Goal: Information Seeking & Learning: Learn about a topic

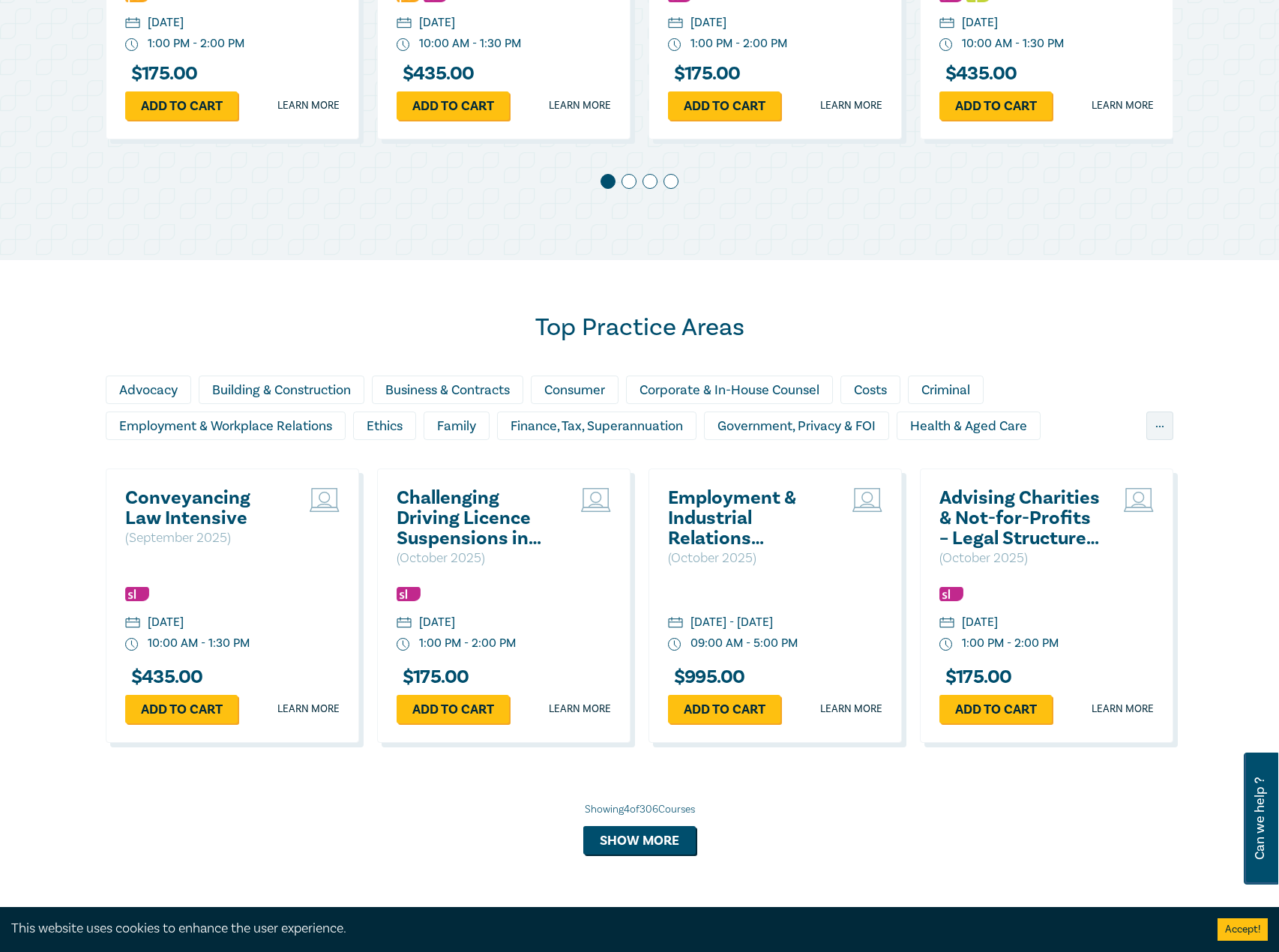
click at [199, 499] on h2 "Conveyancing Law Intensive" at bounding box center [206, 508] width 161 height 40
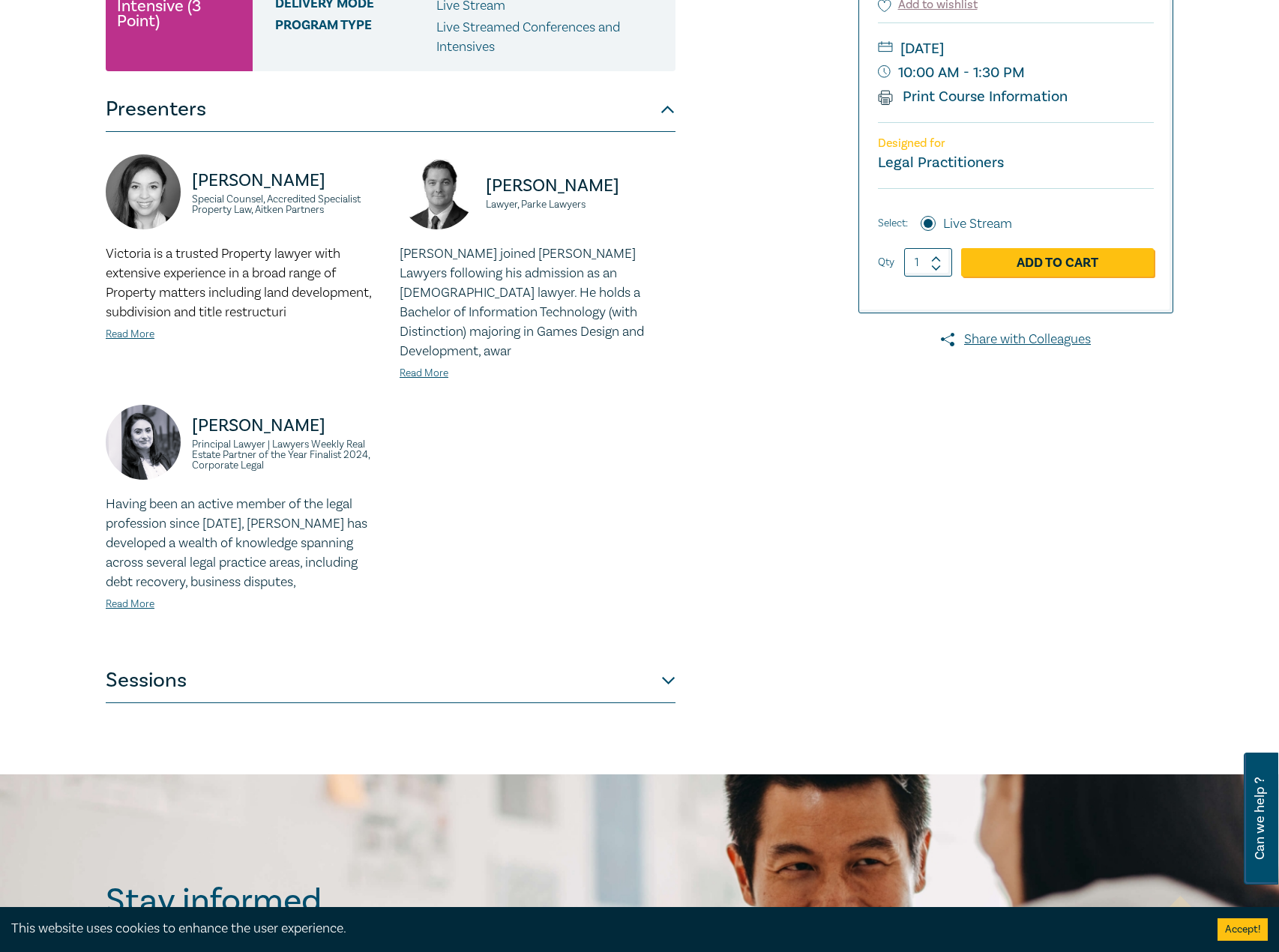
scroll to position [374, 0]
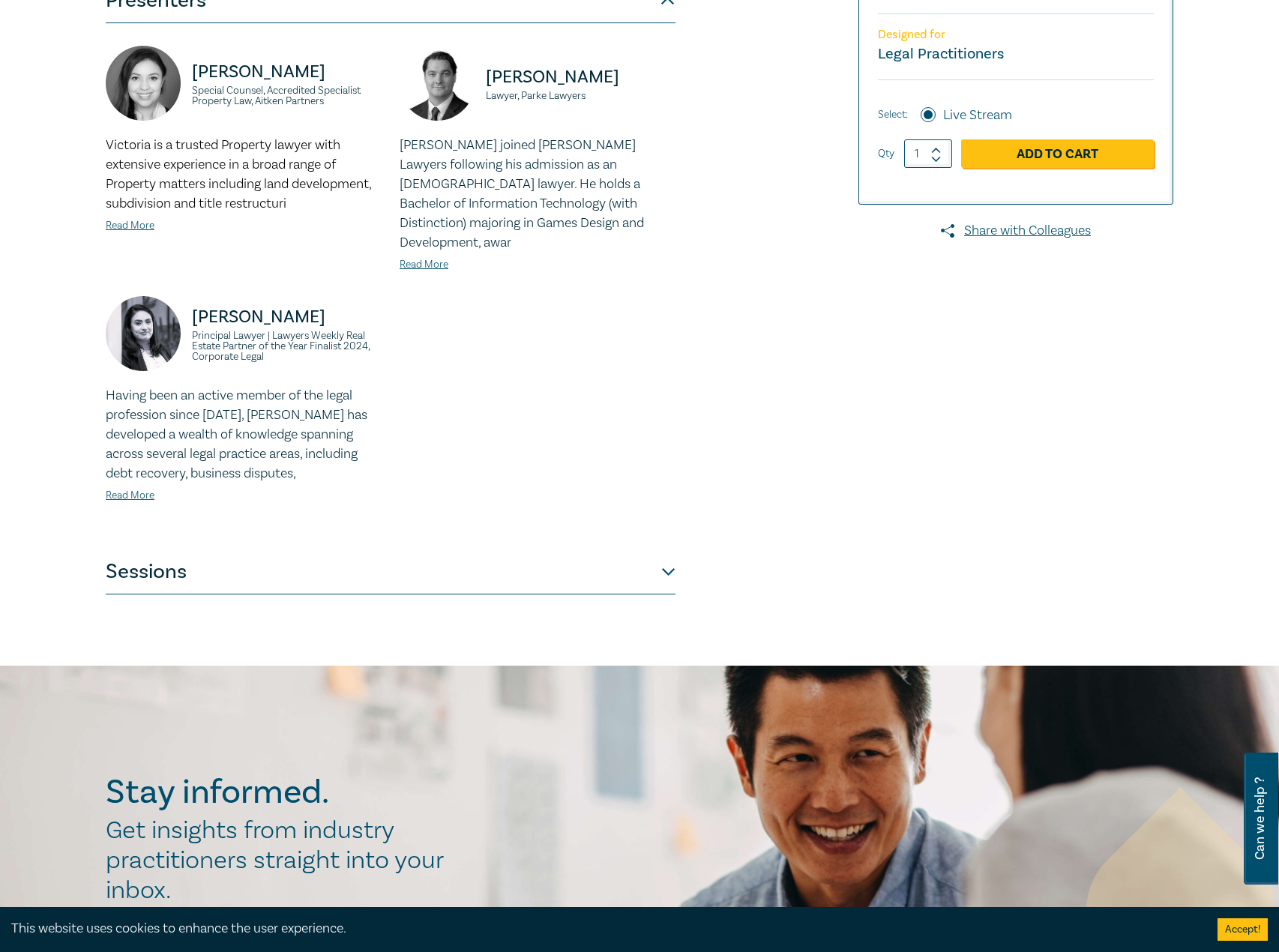
click at [375, 549] on button "Sessions" at bounding box center [391, 572] width 570 height 45
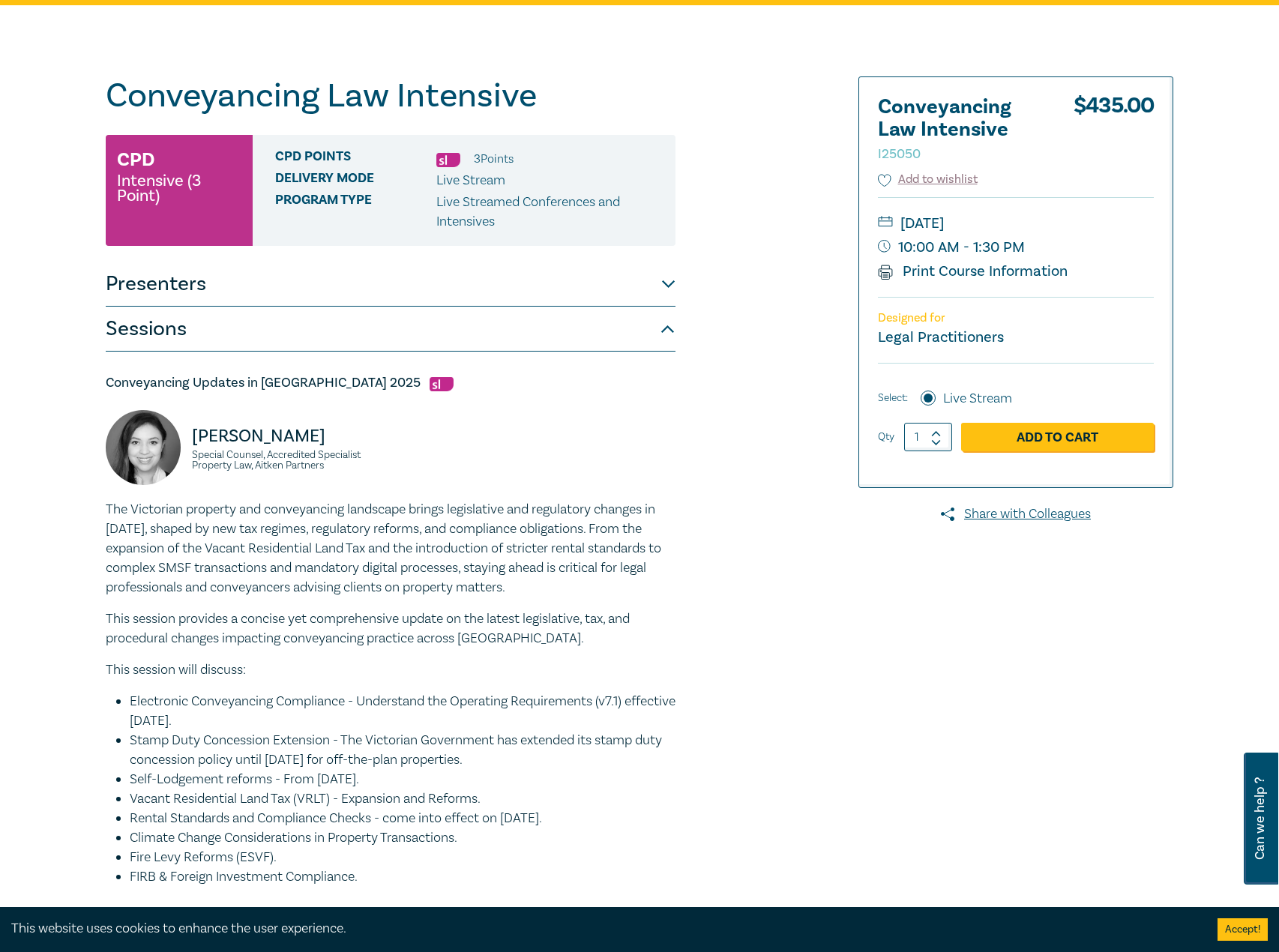
scroll to position [0, 0]
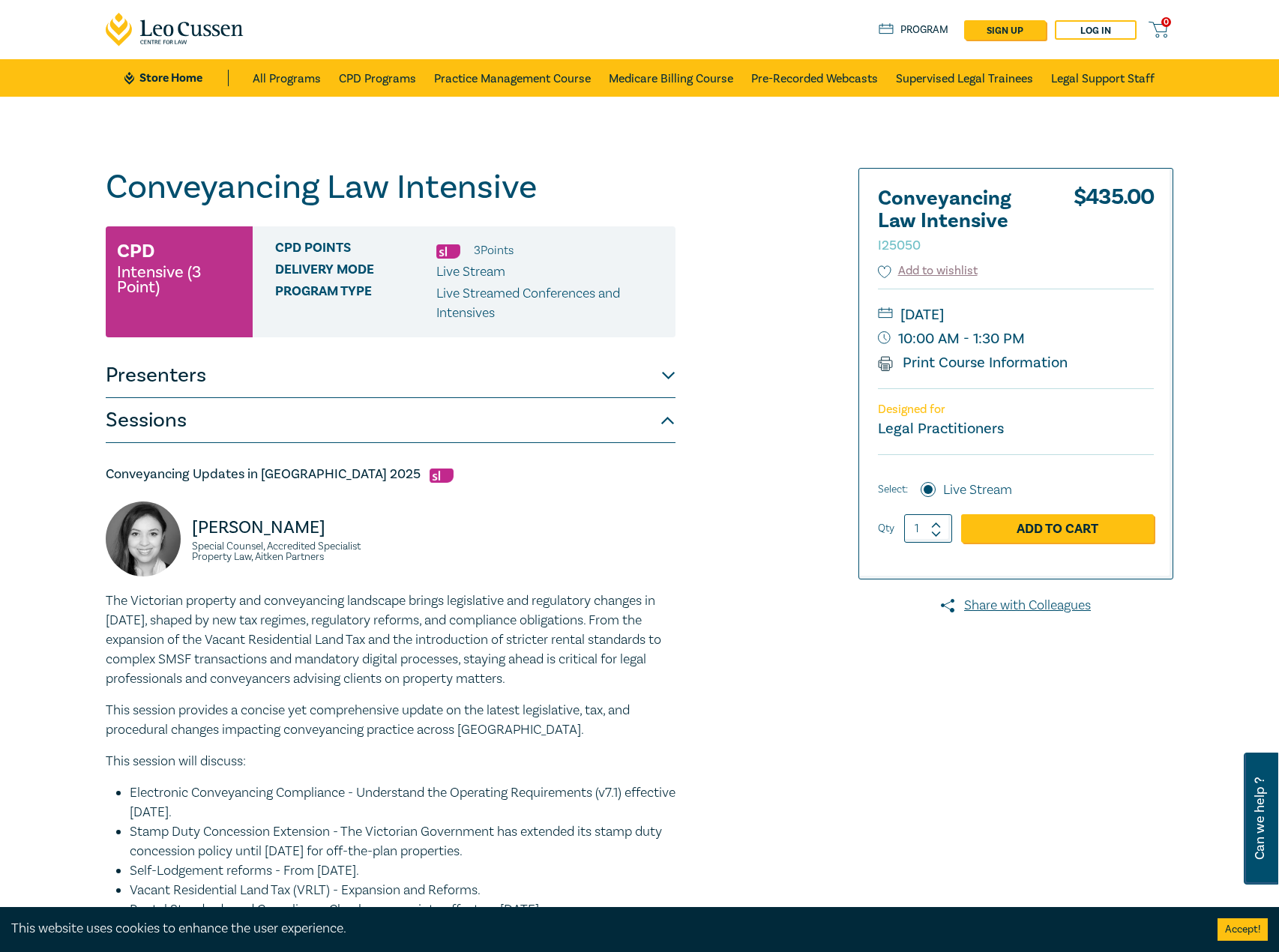
click at [479, 369] on button "Presenters" at bounding box center [391, 375] width 570 height 45
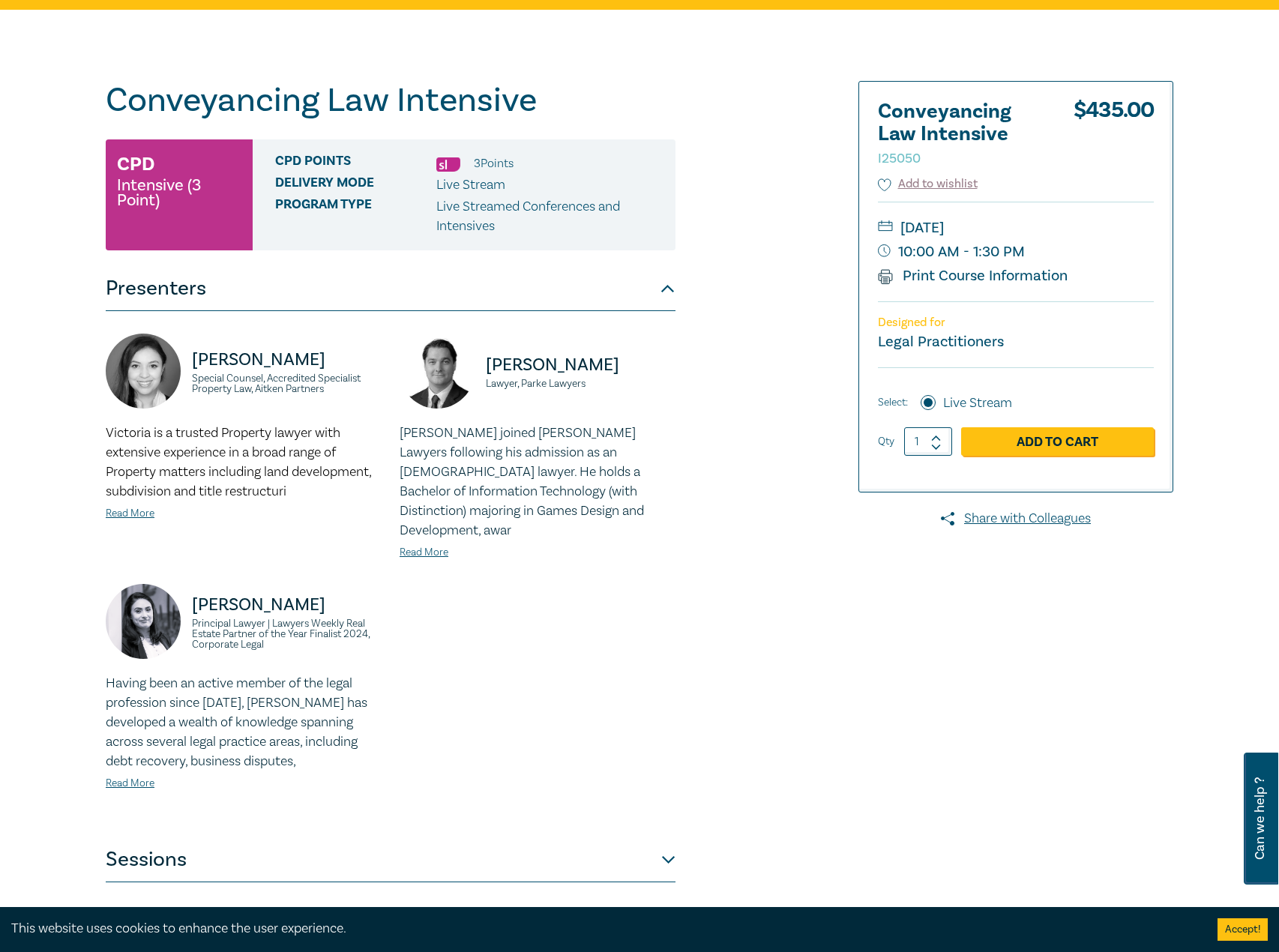
scroll to position [225, 0]
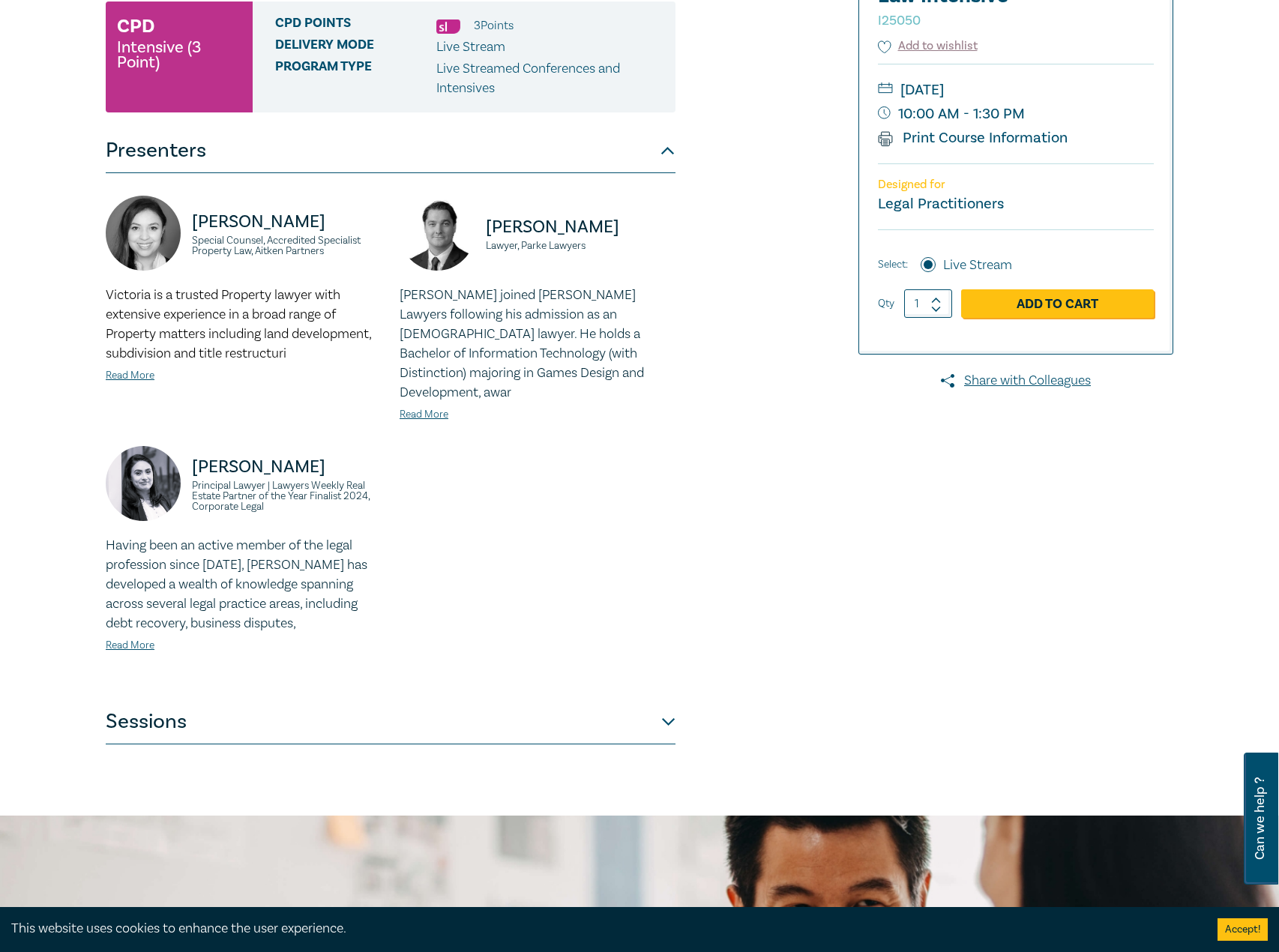
click at [480, 719] on button "Sessions" at bounding box center [391, 722] width 570 height 45
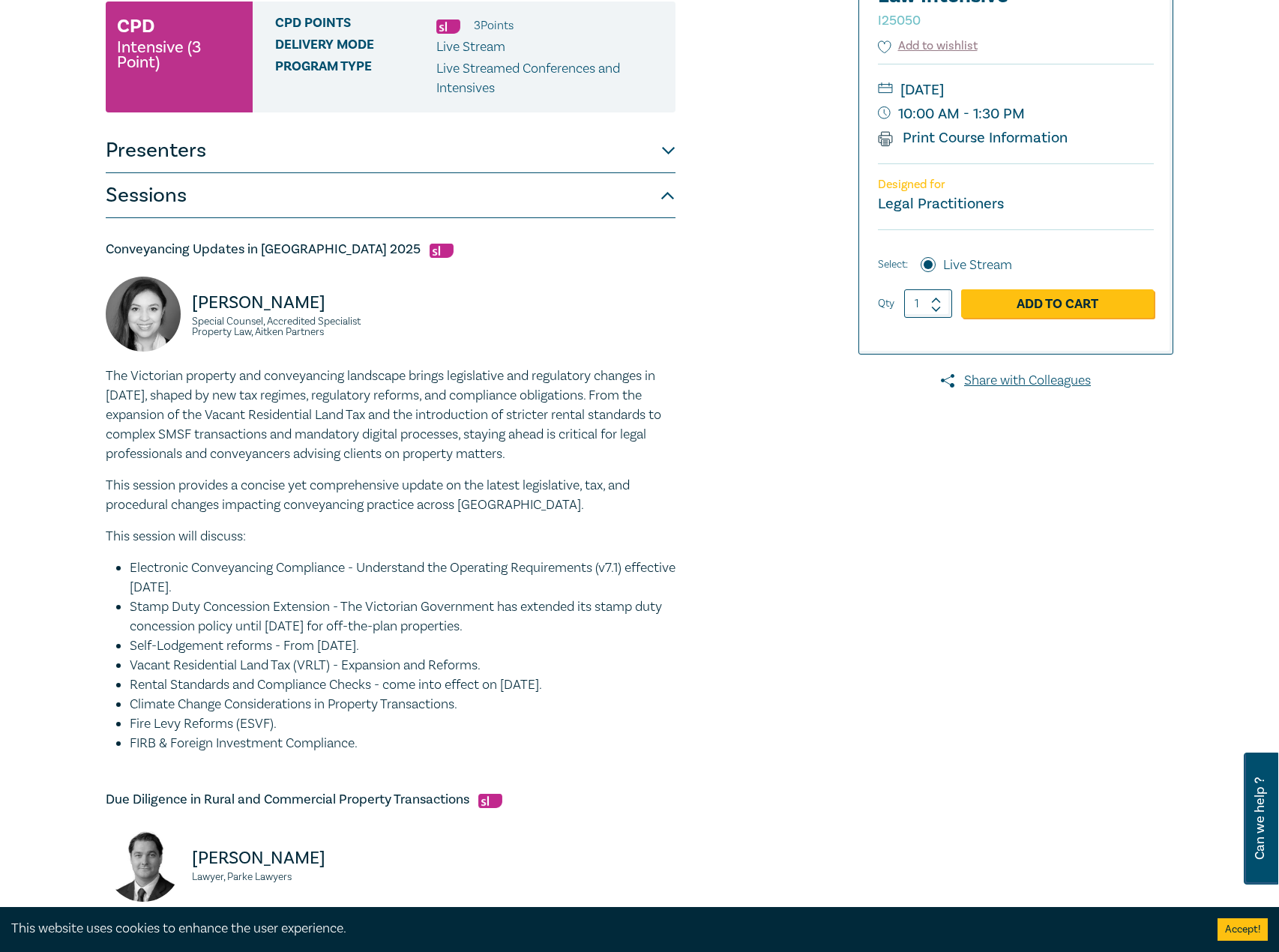
scroll to position [299, 0]
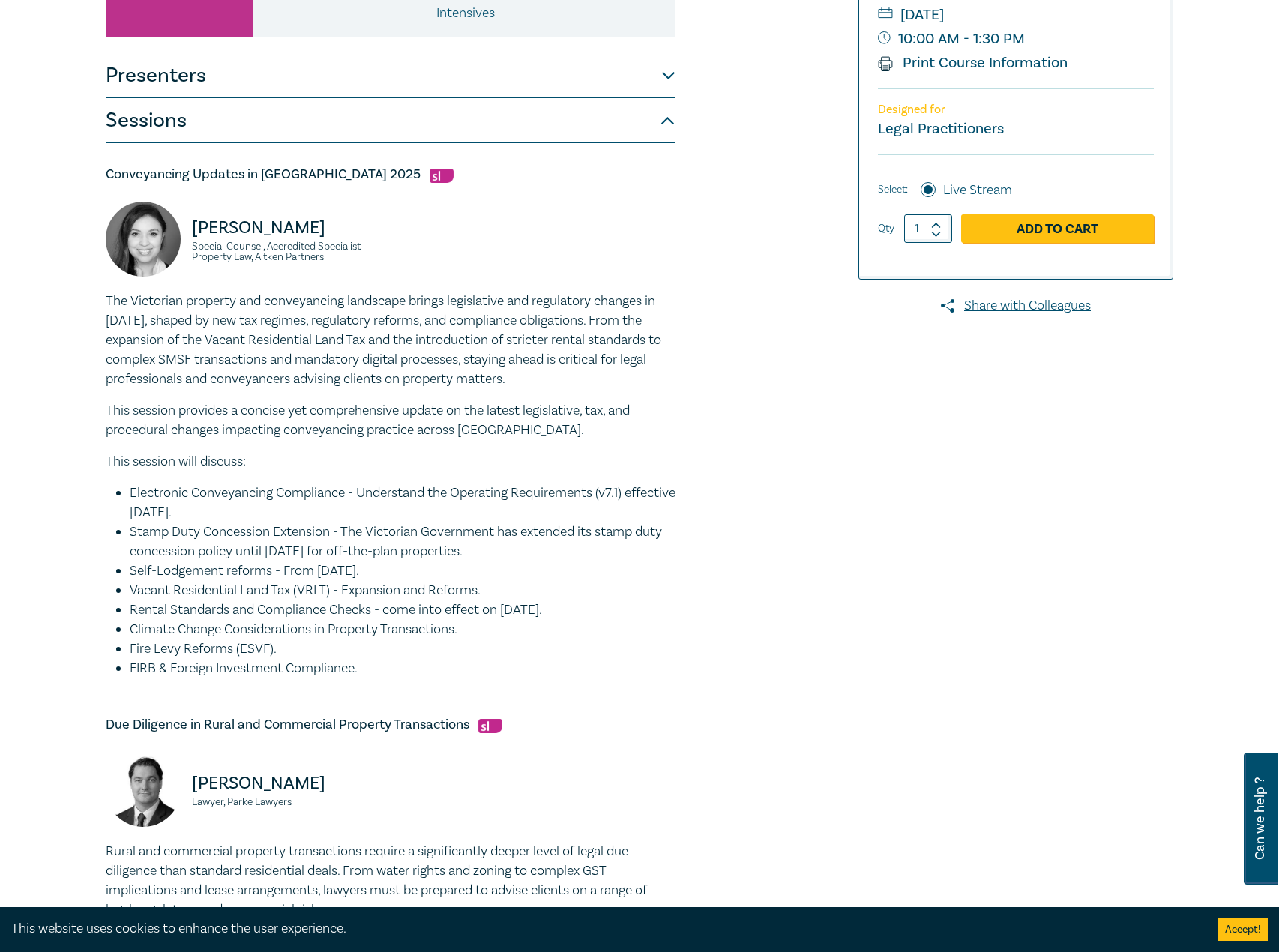
click at [548, 80] on button "Presenters" at bounding box center [391, 75] width 570 height 45
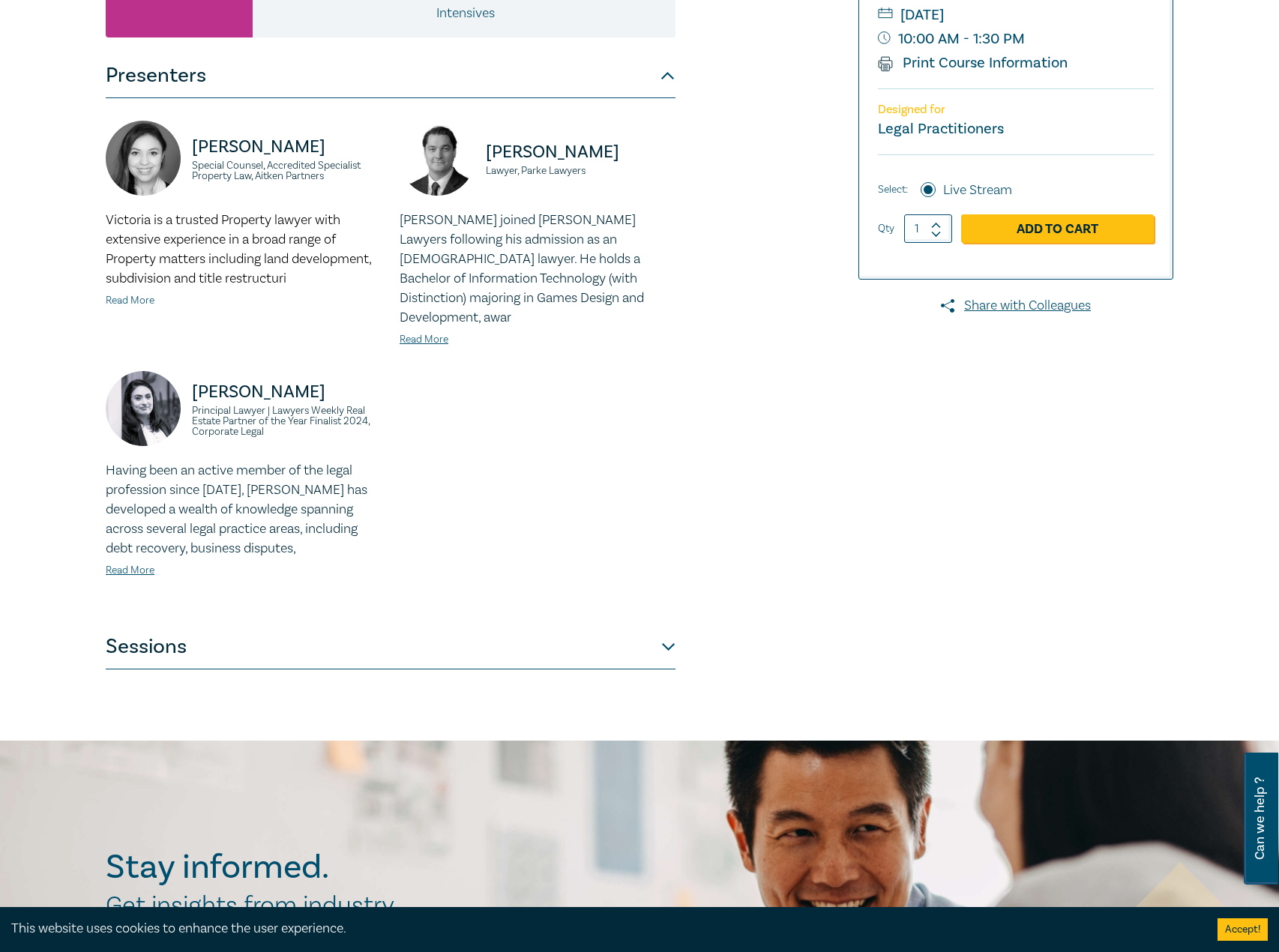
click at [144, 299] on link "Read More" at bounding box center [130, 300] width 49 height 14
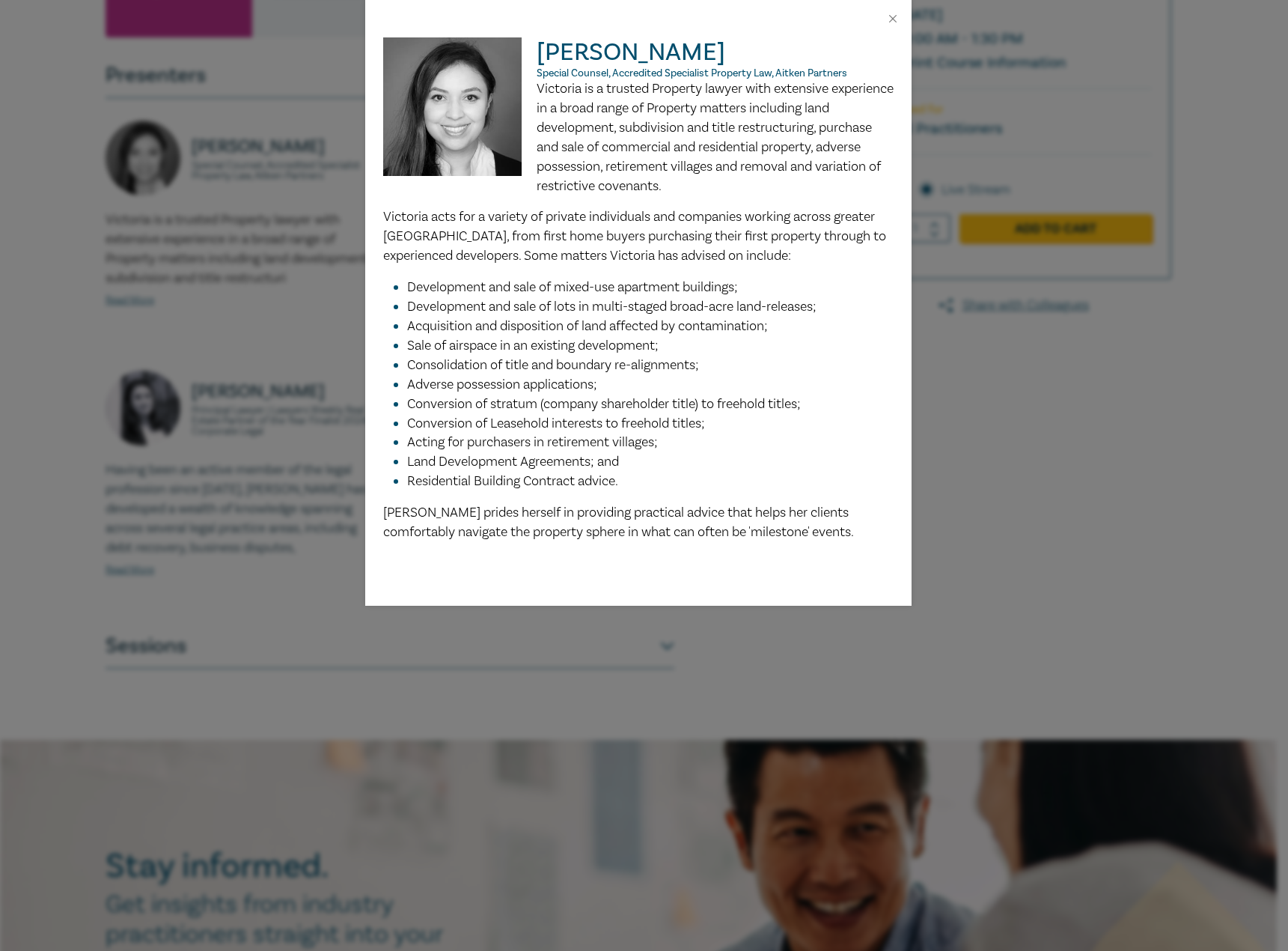
drag, startPoint x: 567, startPoint y: 285, endPoint x: 1095, endPoint y: 465, distance: 557.8
click at [1099, 466] on div "[PERSON_NAME] Special Counsel, Accredited Specialist Property Law, [PERSON_NAME…" at bounding box center [644, 476] width 1288 height 951
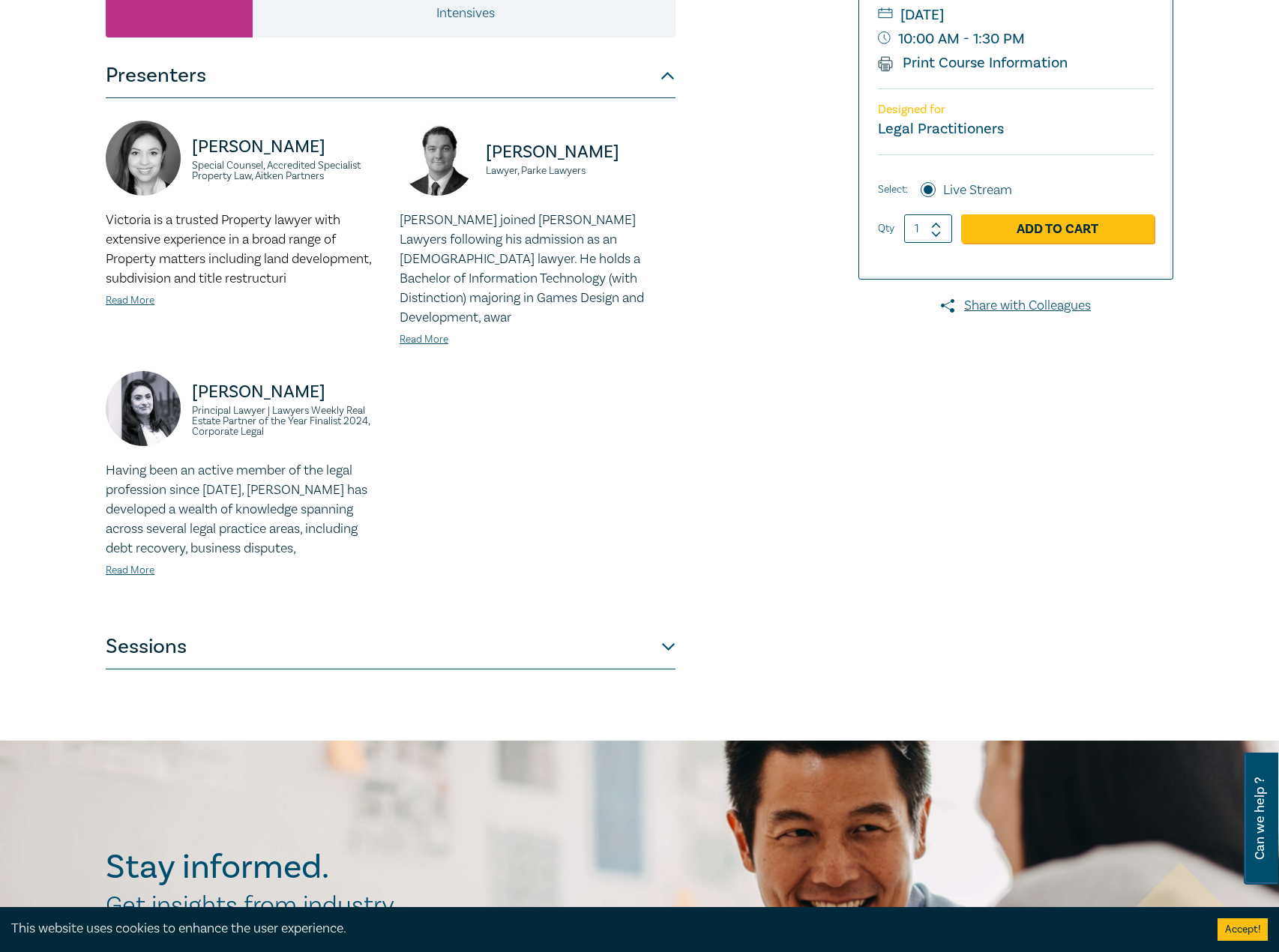
click at [480, 641] on button "Sessions" at bounding box center [391, 647] width 570 height 45
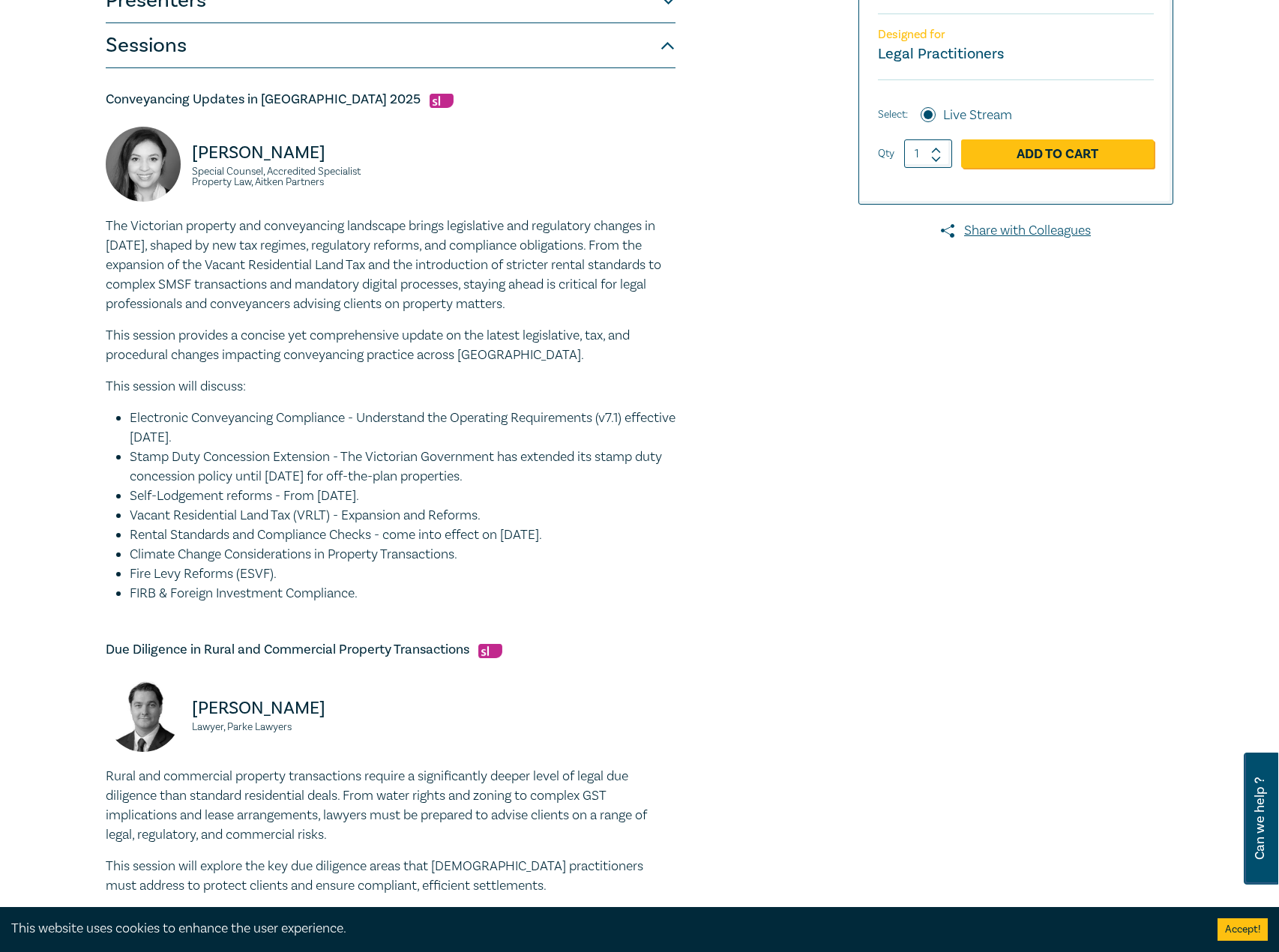
scroll to position [150, 0]
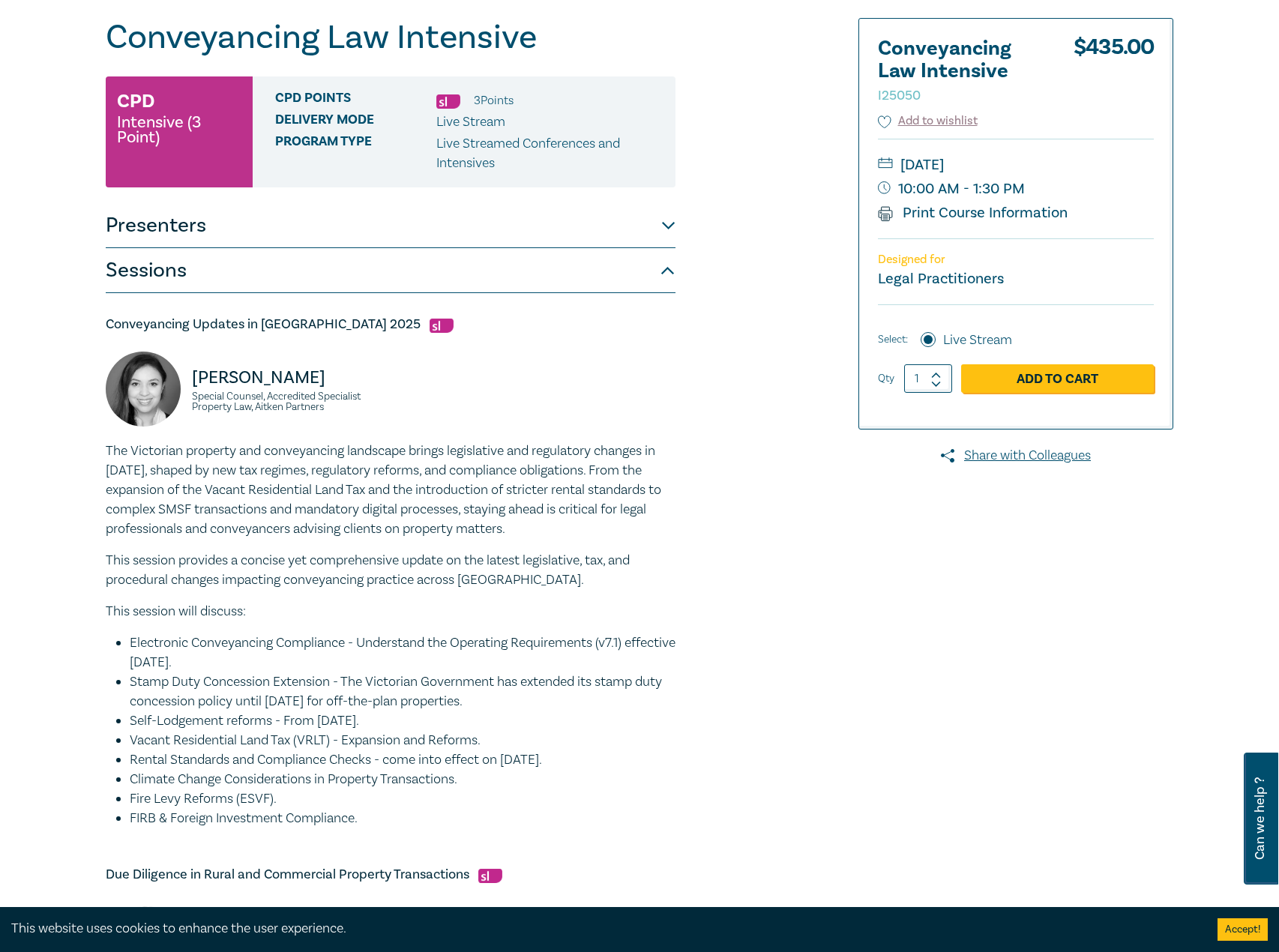
click at [409, 212] on button "Presenters" at bounding box center [391, 225] width 570 height 45
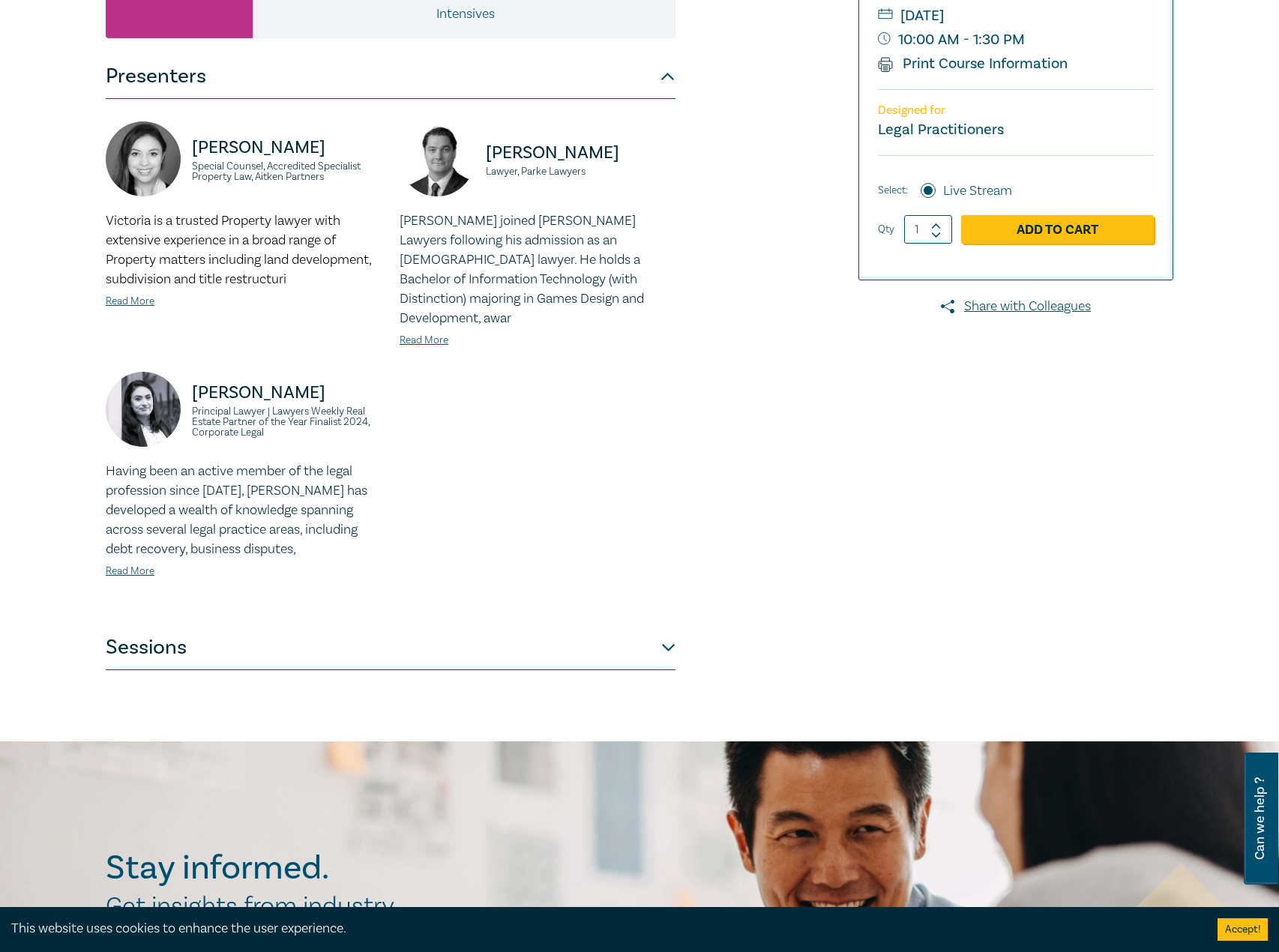
scroll to position [299, 0]
click at [418, 333] on link "Read More" at bounding box center [423, 340] width 49 height 14
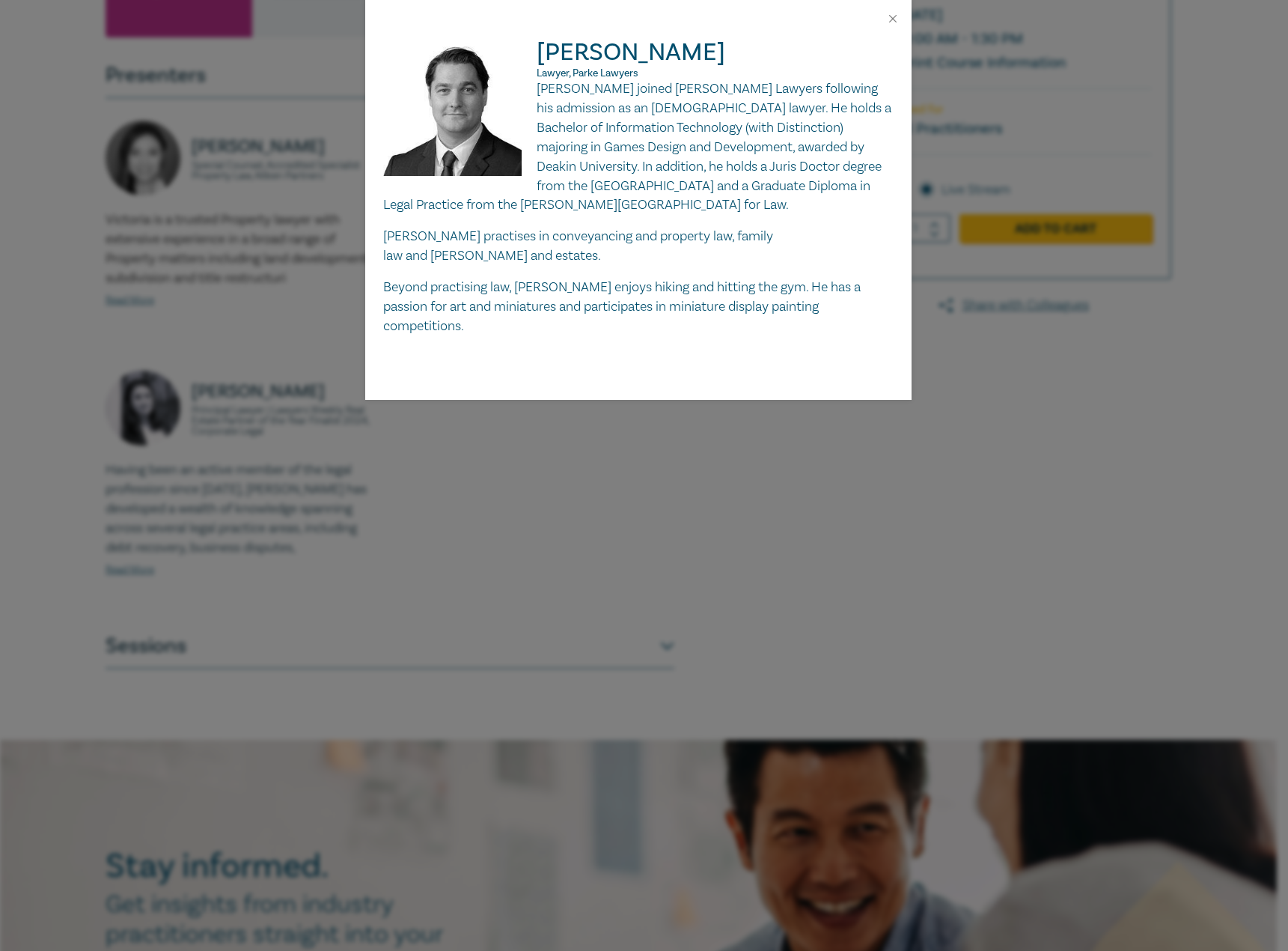
click at [895, 26] on div at bounding box center [638, 19] width 546 height 37
click at [888, 11] on div at bounding box center [638, 19] width 546 height 37
click at [901, 18] on div at bounding box center [638, 19] width 546 height 37
click at [896, 20] on button "Close" at bounding box center [893, 19] width 14 height 14
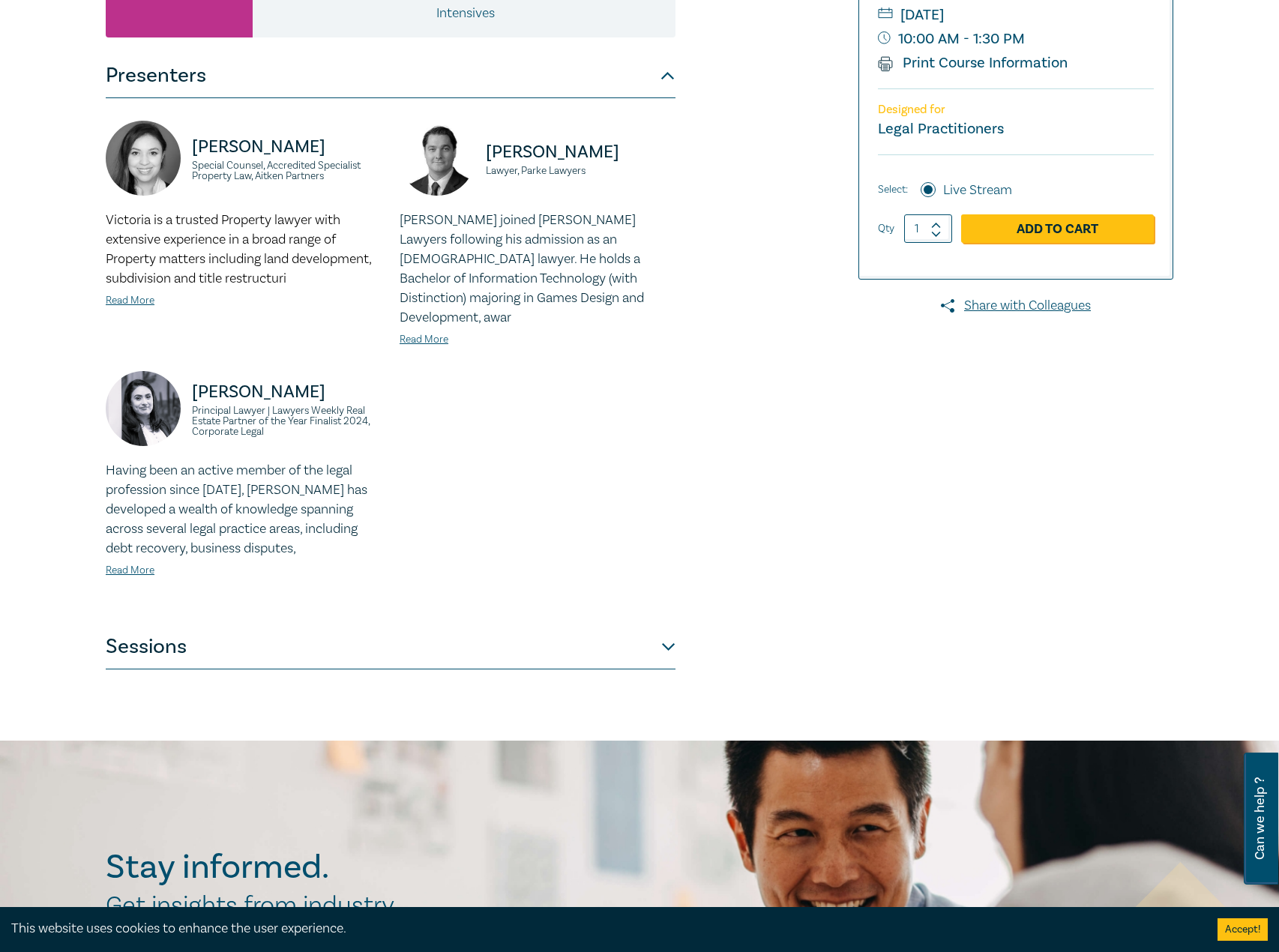
click at [308, 625] on button "Sessions" at bounding box center [391, 647] width 570 height 45
